Goal: Book appointment/travel/reservation

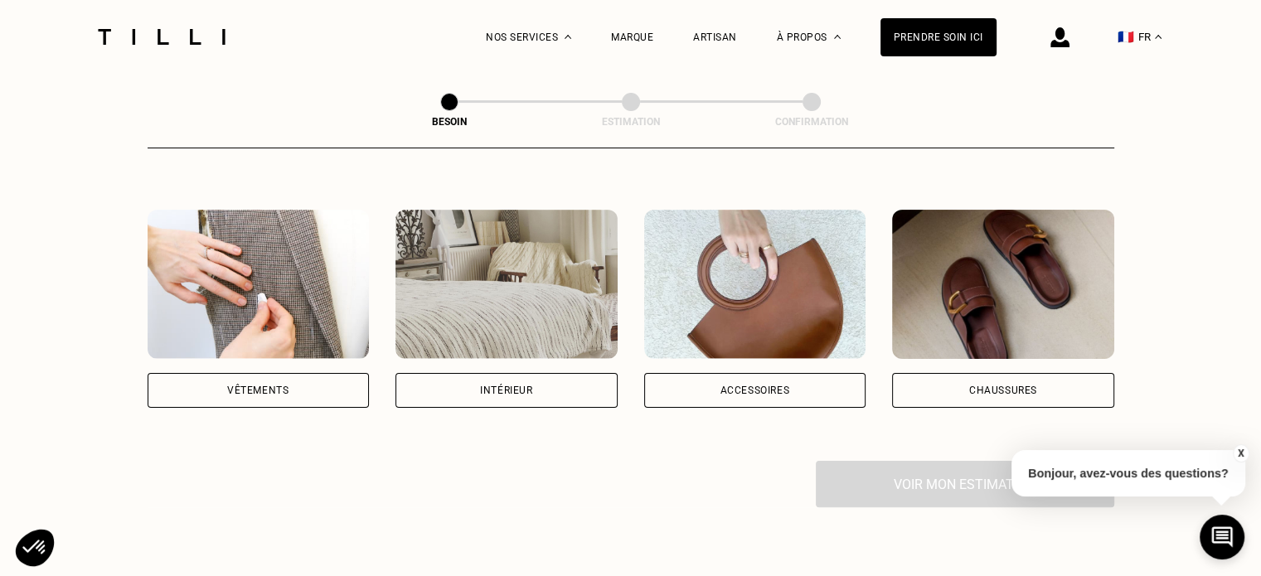
scroll to position [285, 0]
click at [249, 376] on div "Vêtements" at bounding box center [259, 389] width 222 height 35
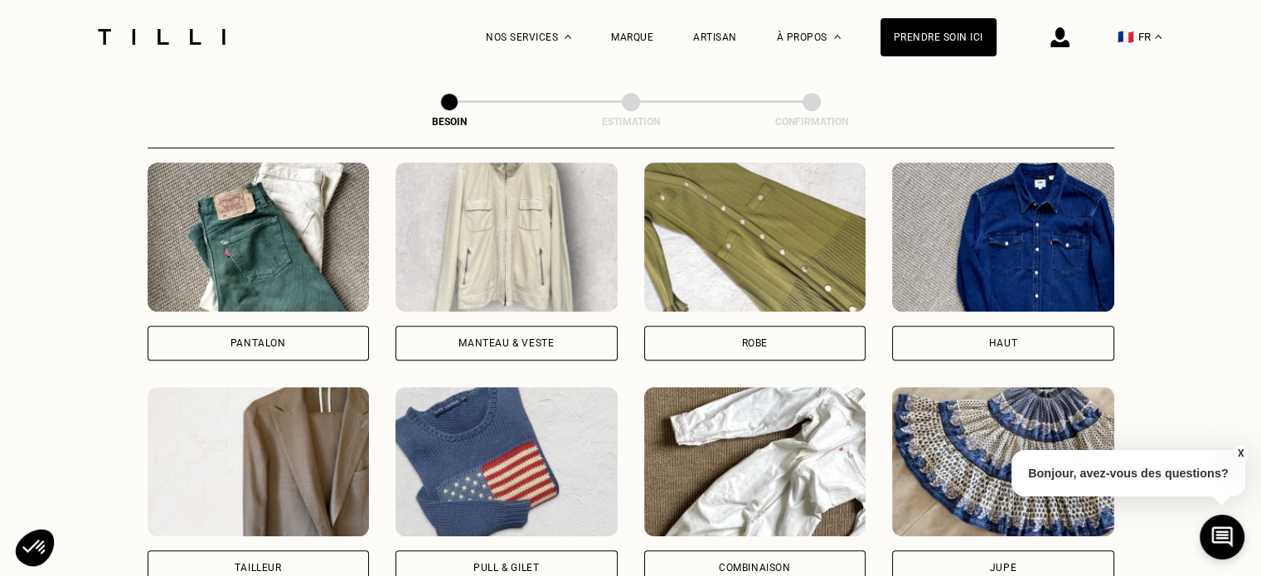
scroll to position [783, 0]
click at [478, 337] on div "Manteau & Veste" at bounding box center [506, 342] width 95 height 10
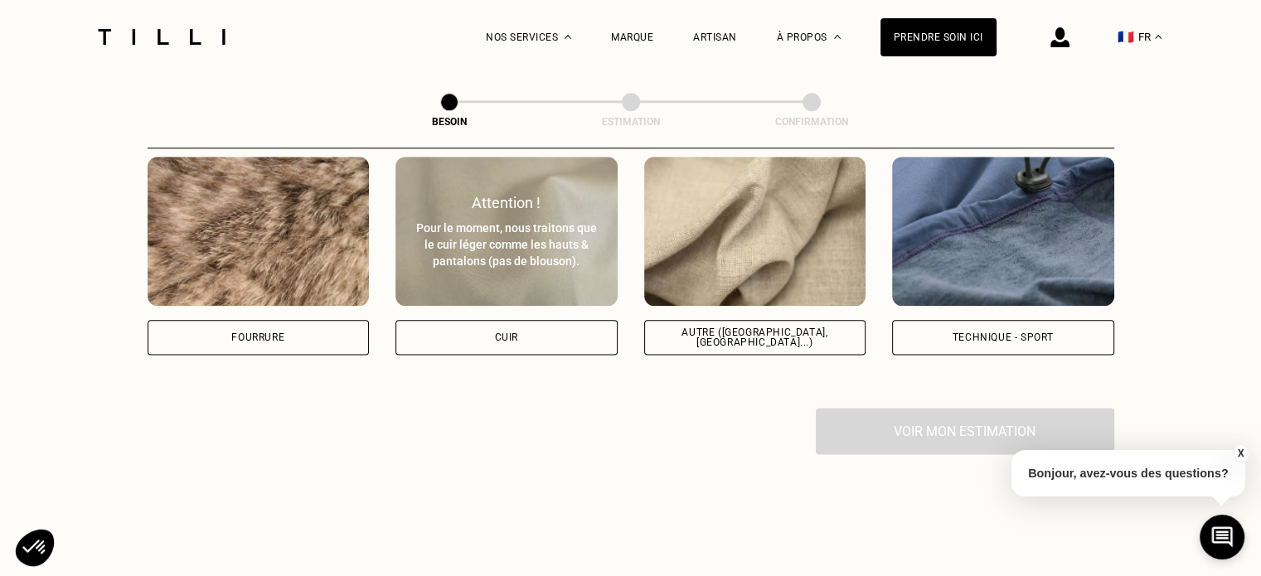
scroll to position [1887, 0]
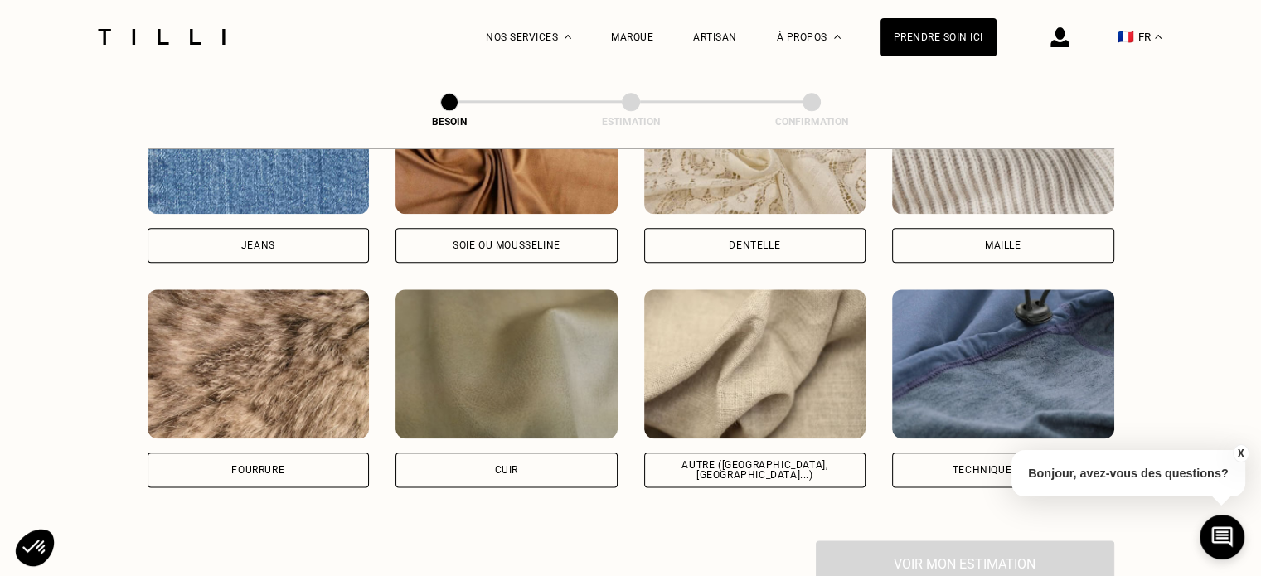
click at [774, 460] on div "Autre ([GEOGRAPHIC_DATA], [GEOGRAPHIC_DATA]...)" at bounding box center [755, 470] width 194 height 20
select select "FR"
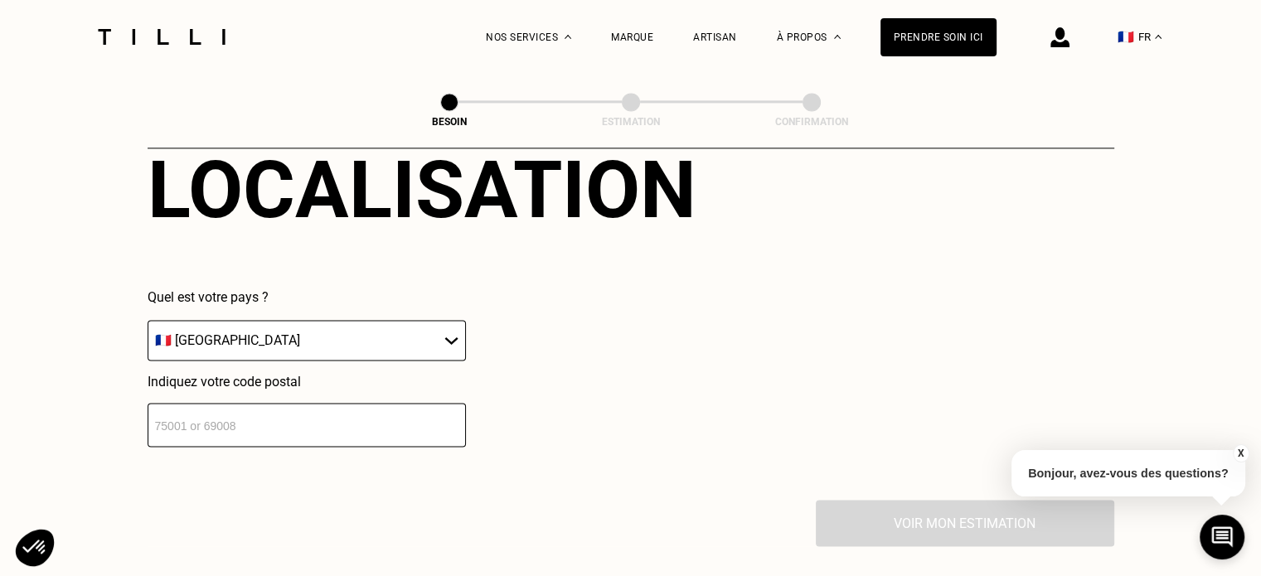
scroll to position [2331, 0]
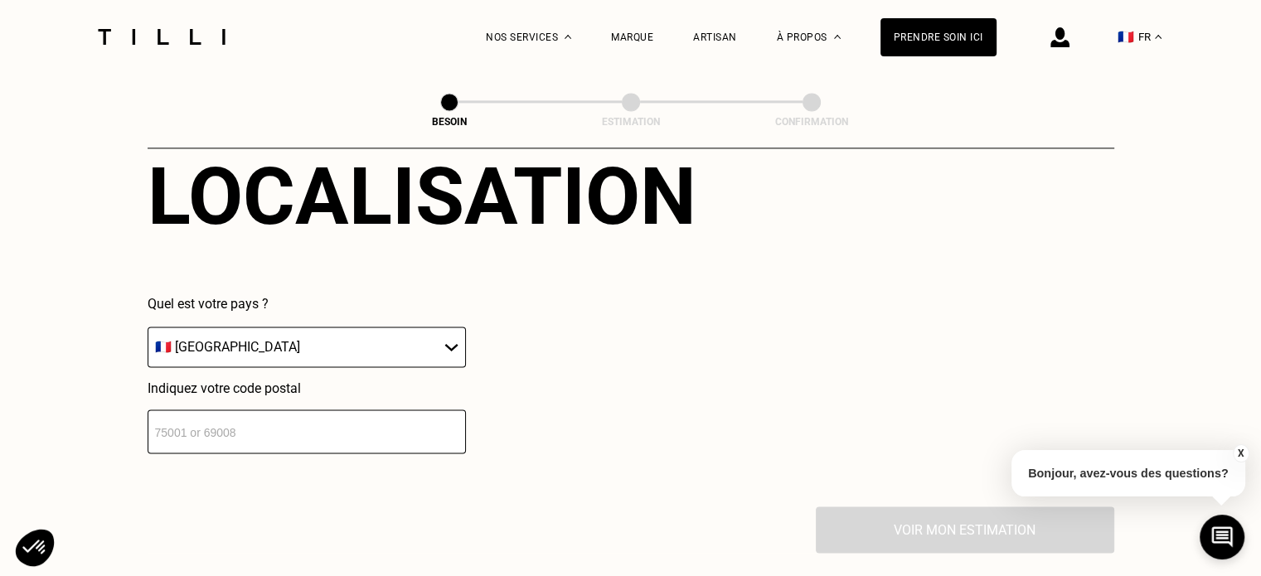
click at [389, 422] on input "number" at bounding box center [307, 432] width 318 height 44
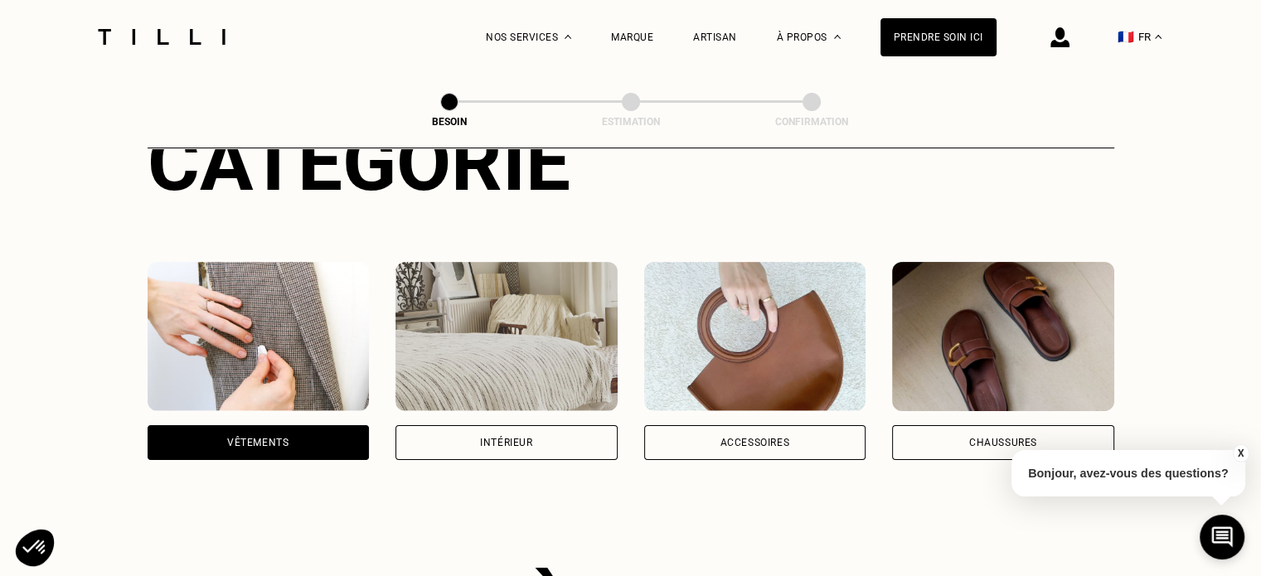
scroll to position [167, 0]
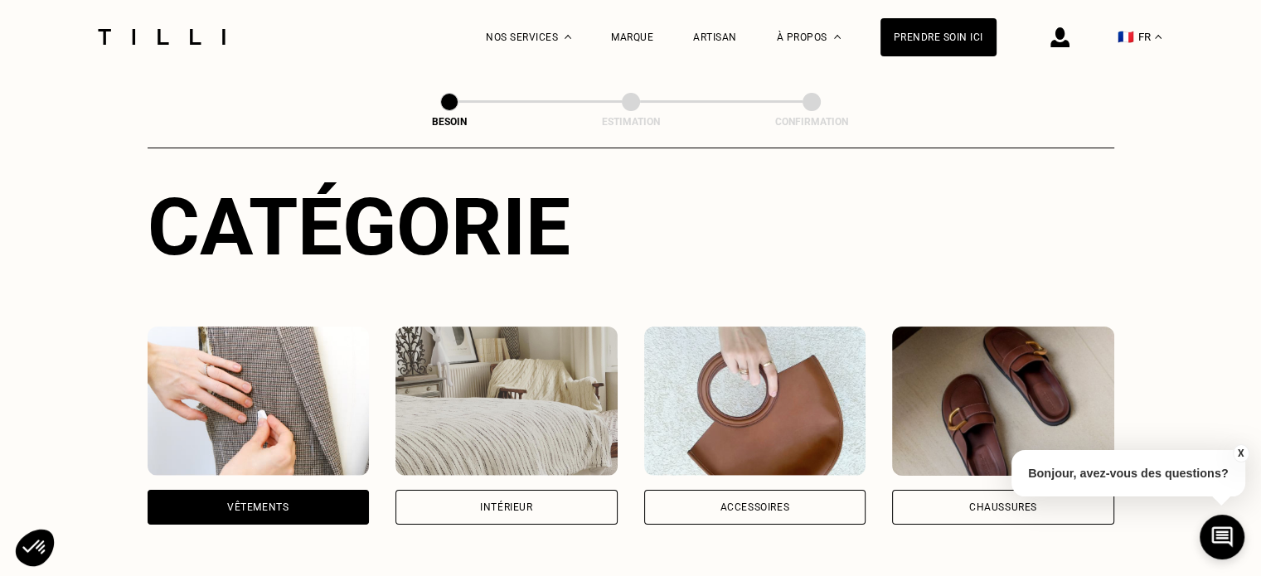
type input "75015"
click at [159, 50] on div at bounding box center [161, 37] width 139 height 74
click at [174, 30] on img at bounding box center [161, 37] width 139 height 16
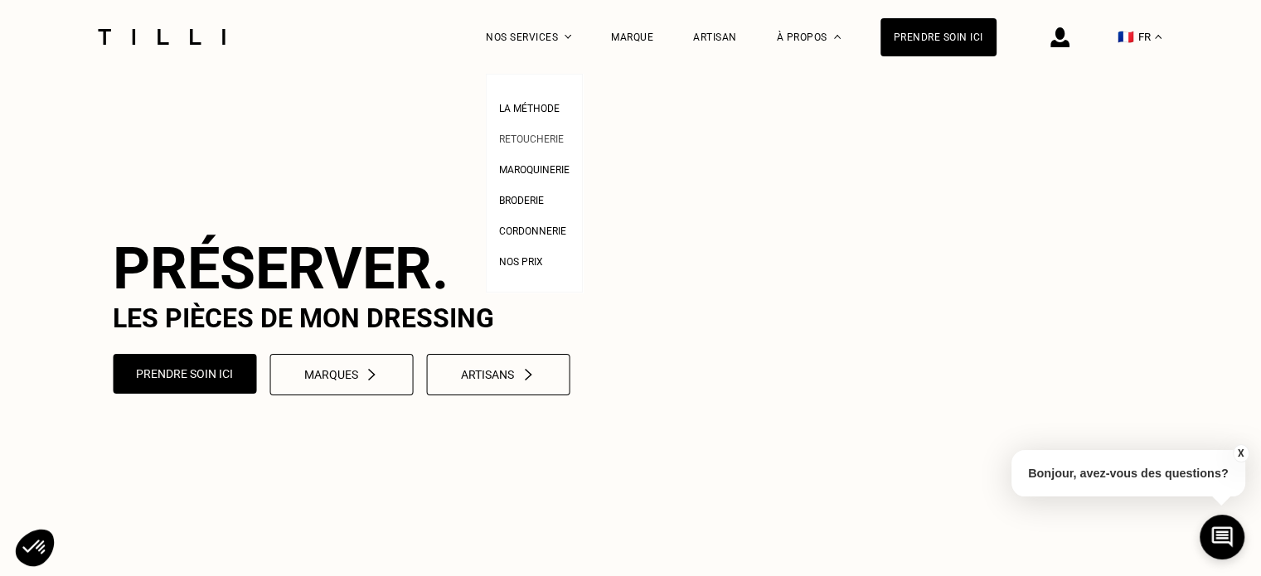
click at [558, 132] on link "Retoucherie" at bounding box center [531, 137] width 65 height 17
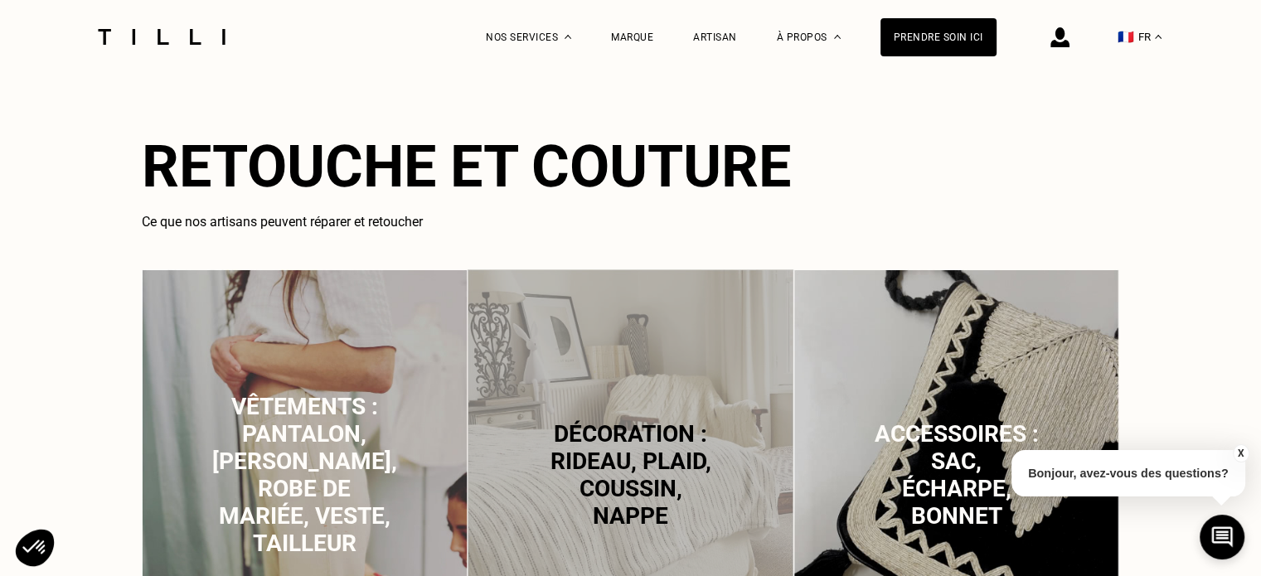
scroll to position [974, 0]
click at [337, 447] on span "Vêtements : pantalon, [PERSON_NAME], robe de mariée, veste, tailleur" at bounding box center [304, 476] width 185 height 164
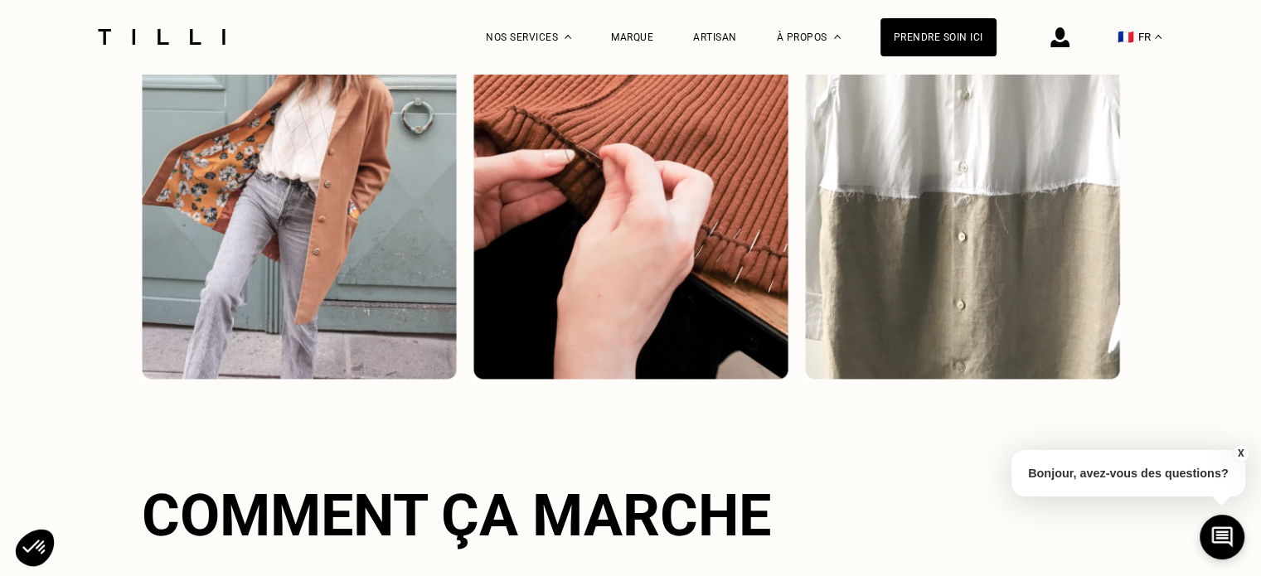
scroll to position [2592, 0]
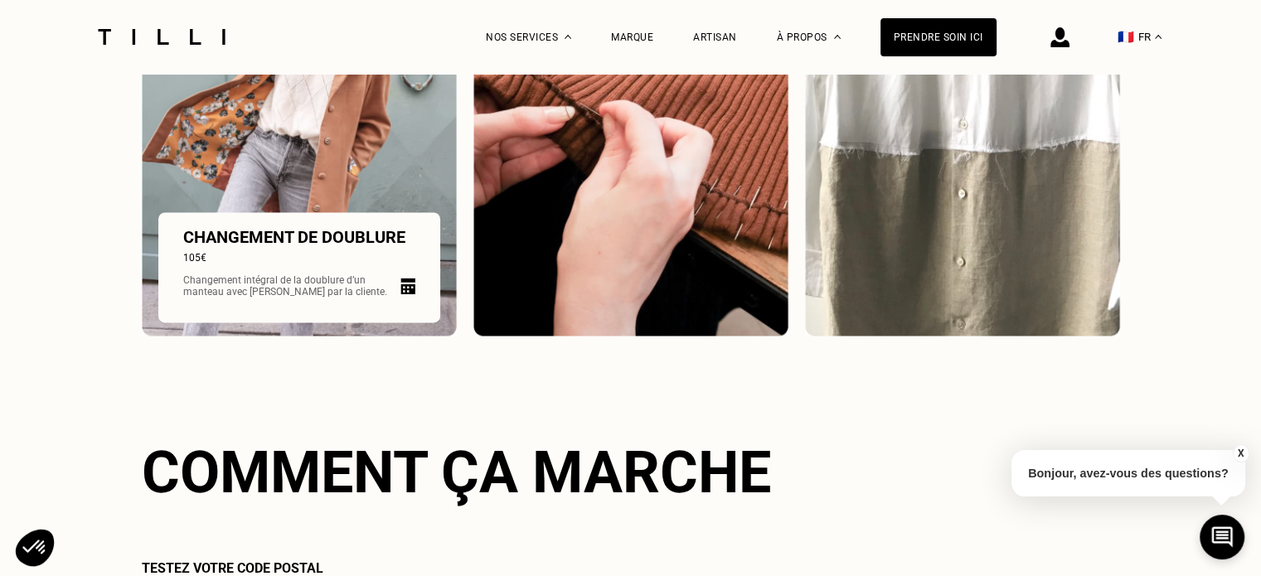
click at [313, 285] on p "Changement intégral de la doublure d’un manteau avec [PERSON_NAME] par la clien…" at bounding box center [286, 285] width 207 height 23
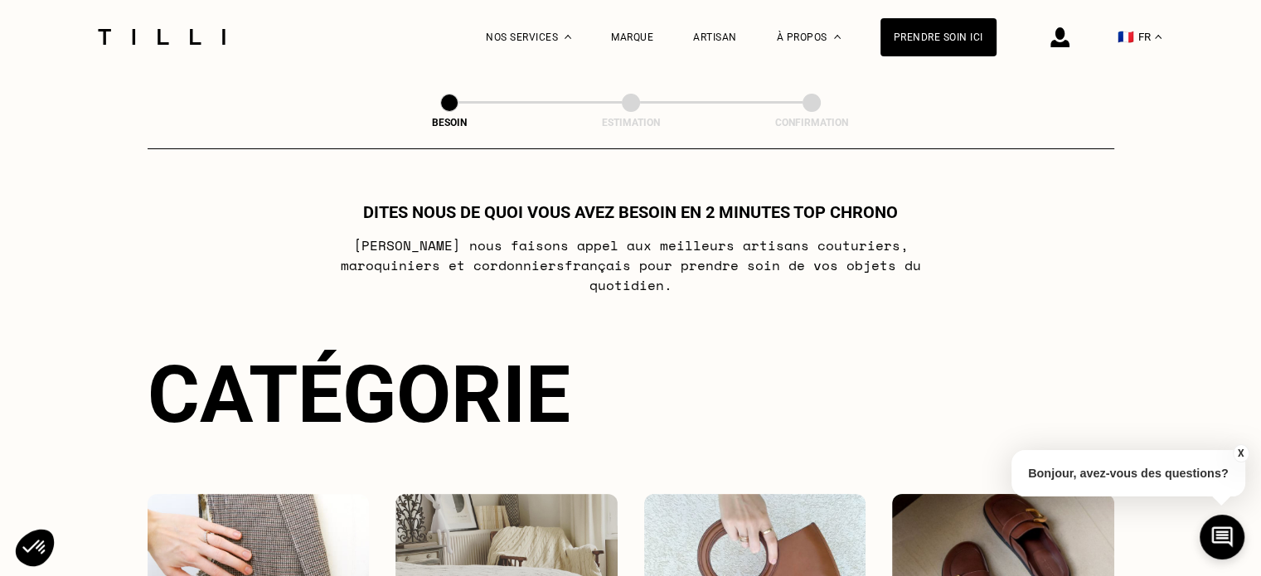
click at [156, 15] on div at bounding box center [161, 37] width 139 height 74
click at [160, 27] on div at bounding box center [161, 37] width 139 height 74
click at [163, 39] on img at bounding box center [161, 37] width 139 height 16
